Goal: Information Seeking & Learning: Learn about a topic

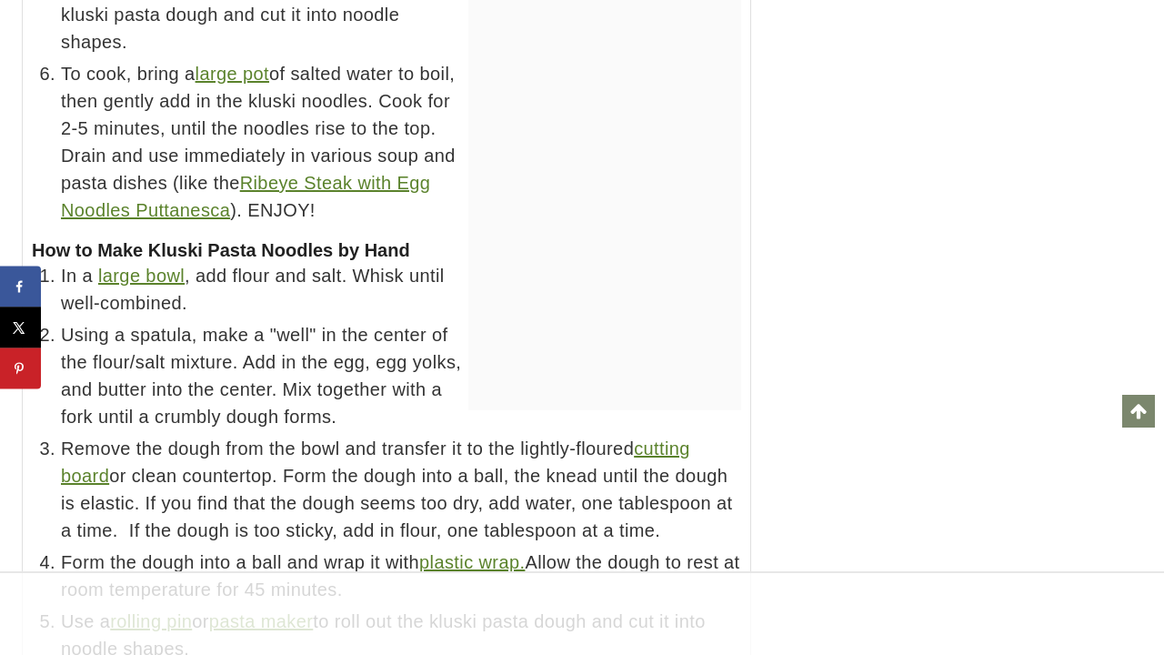
scroll to position [10495, 0]
